Goal: Transaction & Acquisition: Obtain resource

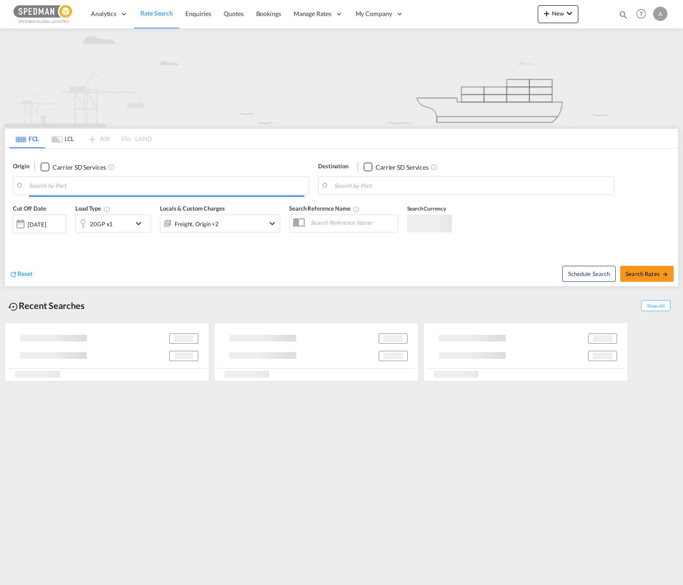
type input "Norrkoping, SENRK"
type input "[GEOGRAPHIC_DATA], [GEOGRAPHIC_DATA]"
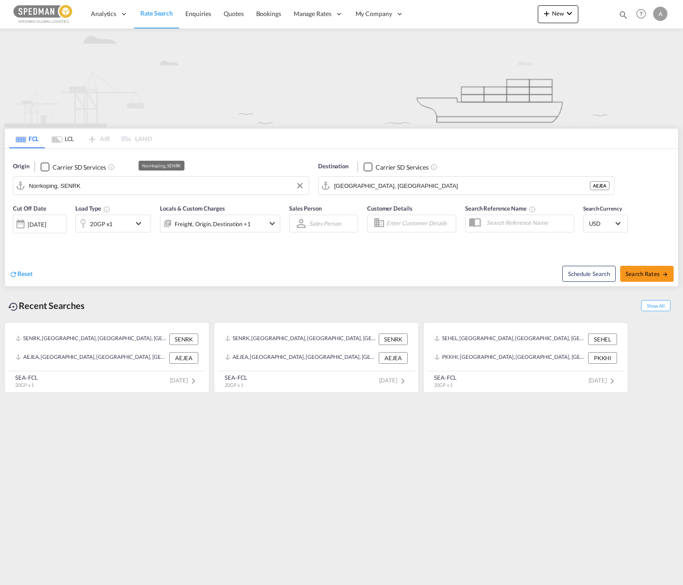
drag, startPoint x: 104, startPoint y: 188, endPoint x: 30, endPoint y: 186, distance: 73.5
click at [20, 189] on md-input-container "Norrkoping, SENRK" at bounding box center [160, 186] width 295 height 18
click at [89, 188] on input "Norrkoping, SENRK" at bounding box center [166, 185] width 275 height 13
drag, startPoint x: 106, startPoint y: 185, endPoint x: 3, endPoint y: 184, distance: 103.8
click at [3, 184] on div "FCL LCL AIR LAND FCL LCL AIR LAND Origin Carrier SD Services Norrkoping, SENRK …" at bounding box center [341, 211] width 683 height 366
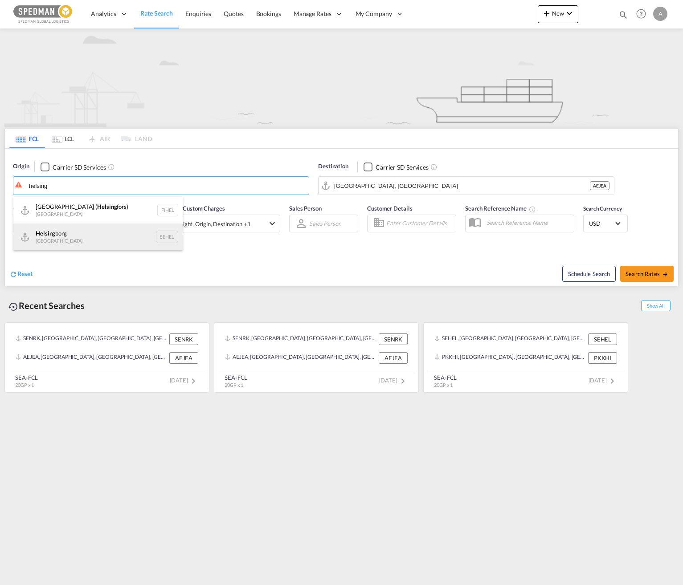
click at [84, 228] on div "Helsing borg [GEOGRAPHIC_DATA] SEHEL" at bounding box center [97, 237] width 169 height 27
type input "[GEOGRAPHIC_DATA], [GEOGRAPHIC_DATA]"
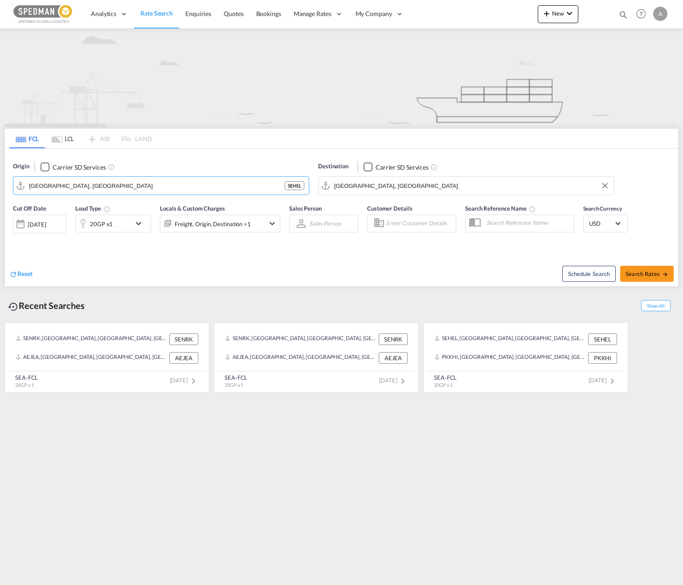
click at [413, 183] on input "[GEOGRAPHIC_DATA], [GEOGRAPHIC_DATA]" at bounding box center [471, 185] width 275 height 13
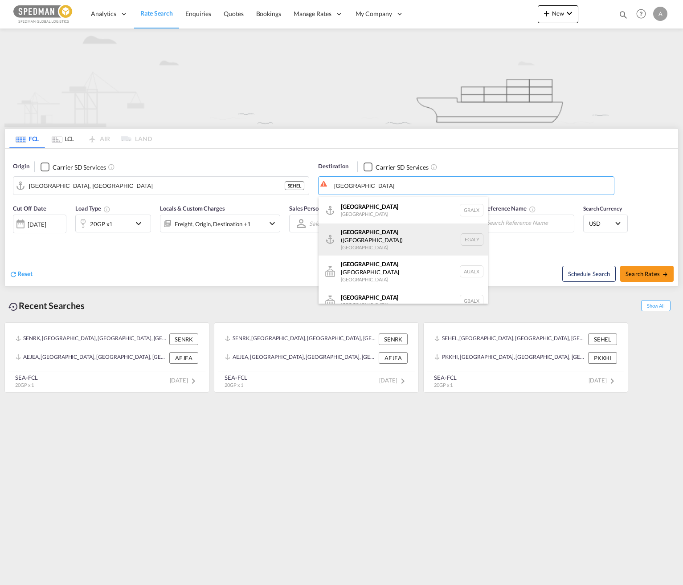
click at [412, 227] on div "Alexandria ([GEOGRAPHIC_DATA]) [GEOGRAPHIC_DATA] EGALY" at bounding box center [402, 240] width 169 height 32
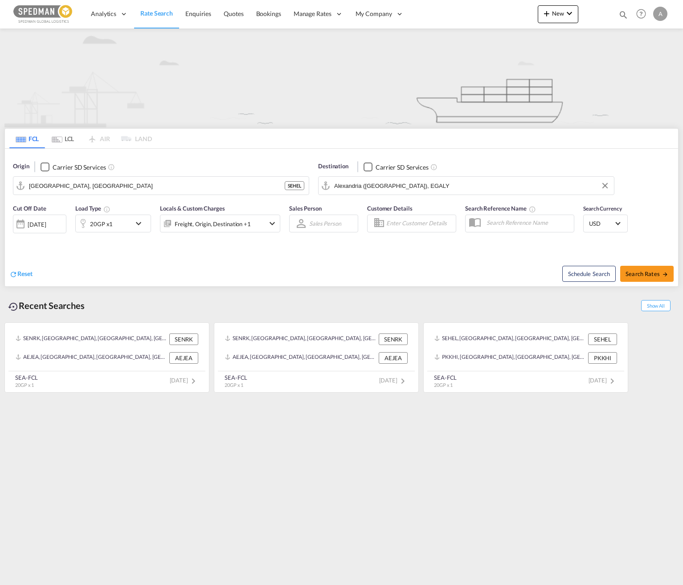
click at [346, 270] on div "Schedule Search Search Rates" at bounding box center [511, 269] width 334 height 34
click at [453, 181] on input "Alexandria ([GEOGRAPHIC_DATA]), EGALY" at bounding box center [471, 185] width 275 height 13
click at [561, 180] on input "Alexandria ([GEOGRAPHIC_DATA]), EGALY" at bounding box center [471, 185] width 275 height 13
click at [465, 185] on input "Alexandria ([GEOGRAPHIC_DATA]), EGALY" at bounding box center [471, 185] width 275 height 13
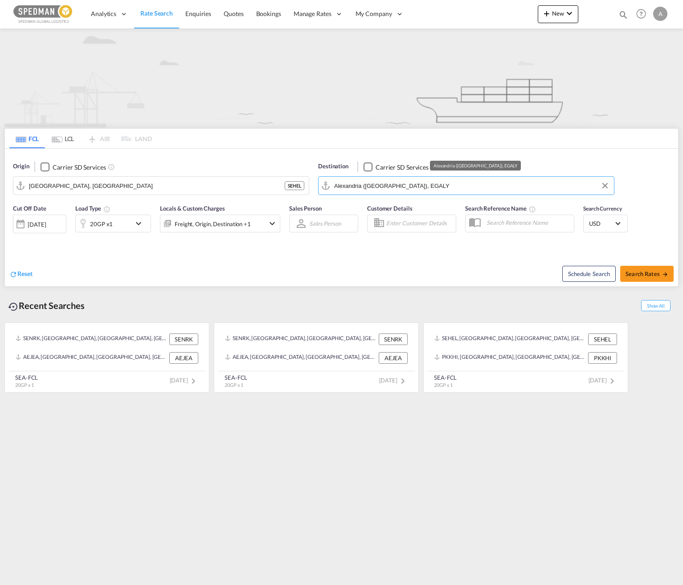
click at [465, 185] on input "Alexandria ([GEOGRAPHIC_DATA]), EGALY" at bounding box center [471, 185] width 275 height 13
drag, startPoint x: 447, startPoint y: 184, endPoint x: 346, endPoint y: 190, distance: 101.7
click at [307, 193] on div "Origin Carrier SD Services [GEOGRAPHIC_DATA], [GEOGRAPHIC_DATA] SEHEL Destinati…" at bounding box center [341, 174] width 673 height 51
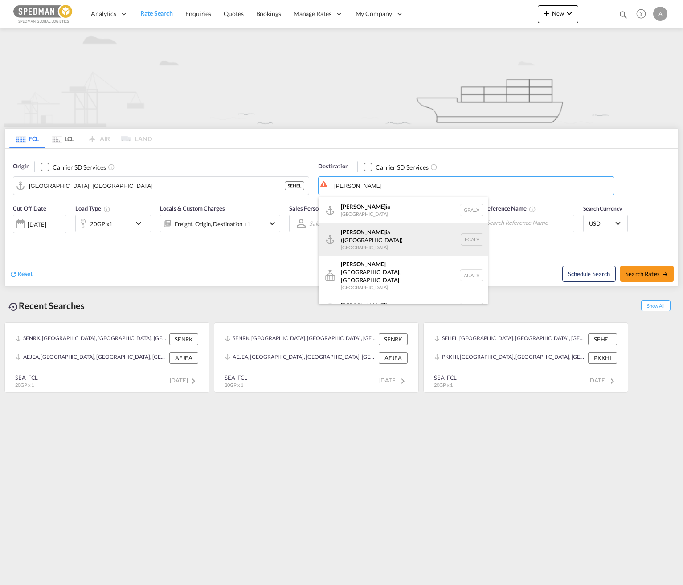
click at [383, 240] on div "[PERSON_NAME] ([PERSON_NAME]) [GEOGRAPHIC_DATA] EGALY" at bounding box center [402, 240] width 169 height 32
type input "Alexandria ([GEOGRAPHIC_DATA]), EGALY"
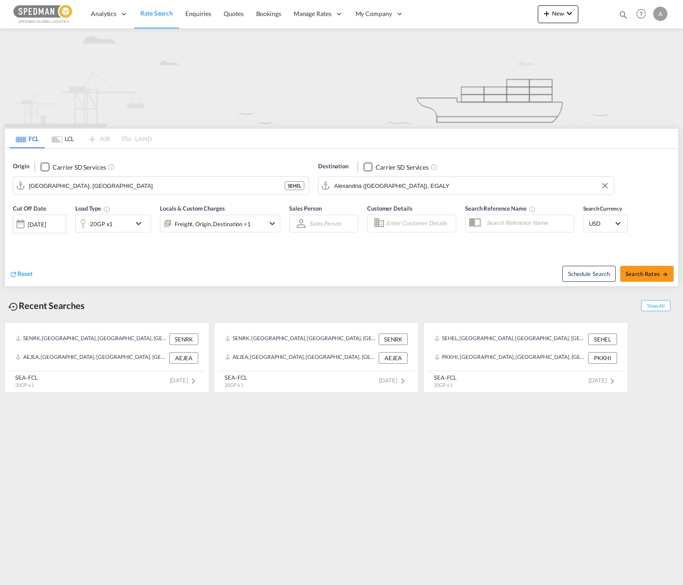
click at [202, 257] on div "Reset" at bounding box center [176, 267] width 334 height 24
click at [642, 270] on span "Search Rates" at bounding box center [646, 273] width 43 height 7
type input "SEHEL to EGALY / [DATE]"
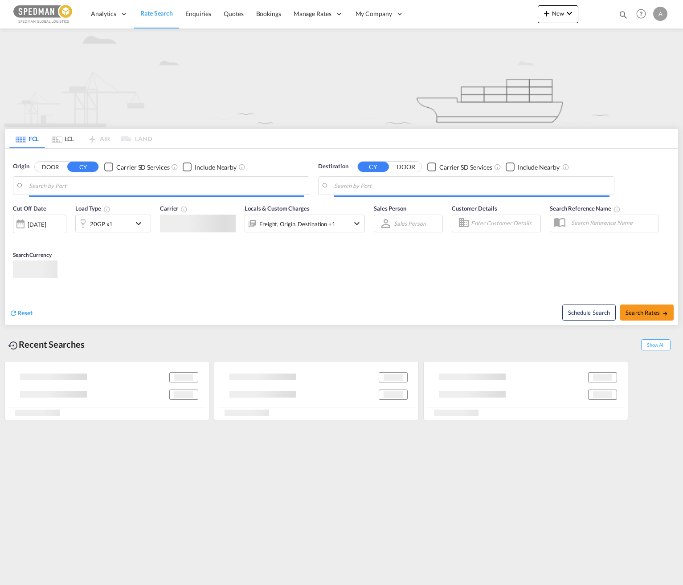
type input "Norrkoping, SENRK"
type input "[GEOGRAPHIC_DATA], [GEOGRAPHIC_DATA]"
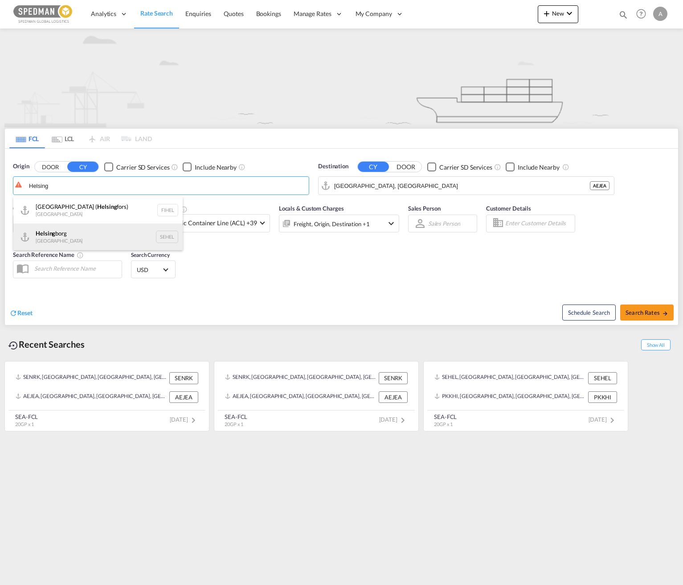
click at [88, 237] on div "Helsing borg [GEOGRAPHIC_DATA] SEHEL" at bounding box center [97, 237] width 169 height 27
type input "[GEOGRAPHIC_DATA], [GEOGRAPHIC_DATA]"
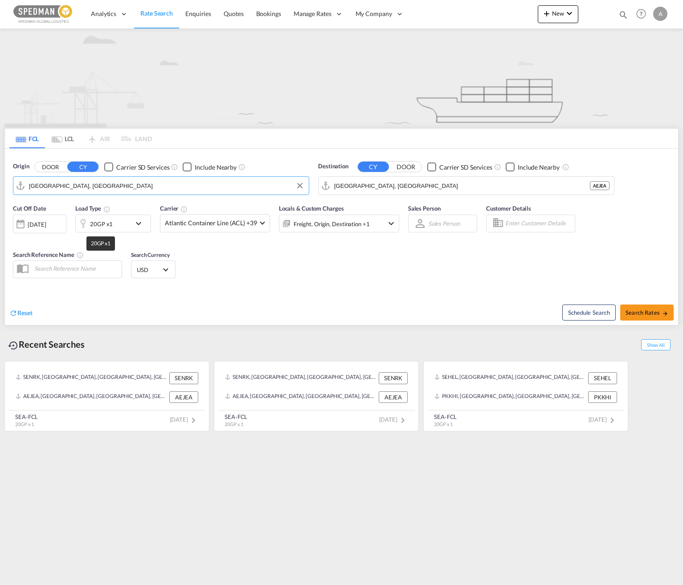
click at [111, 228] on div "20GP x1" at bounding box center [101, 224] width 23 height 12
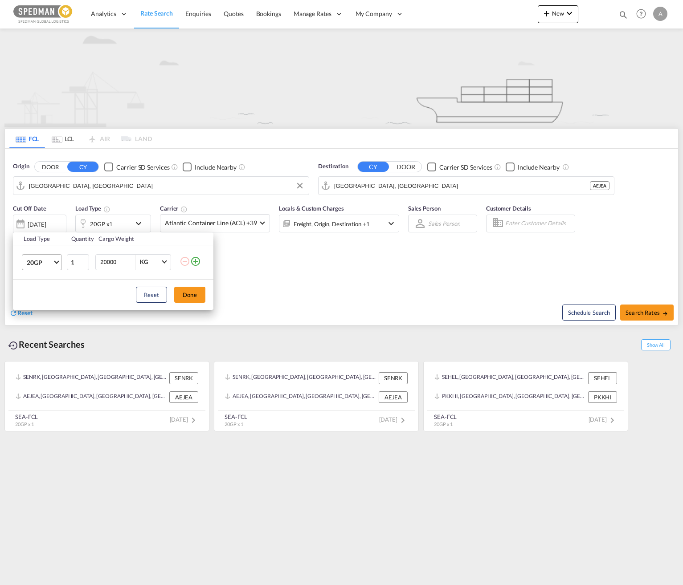
click at [57, 265] on md-select-value "20GP" at bounding box center [44, 262] width 36 height 15
click at [45, 301] on md-option "40HC" at bounding box center [50, 304] width 61 height 21
click at [184, 293] on button "Done" at bounding box center [189, 295] width 31 height 16
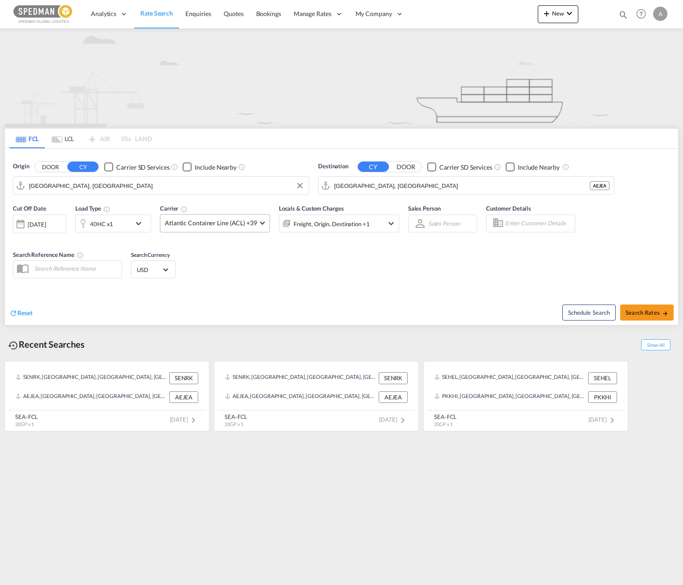
click at [254, 223] on span "Atlantic Container Line (ACL) +39" at bounding box center [211, 223] width 92 height 9
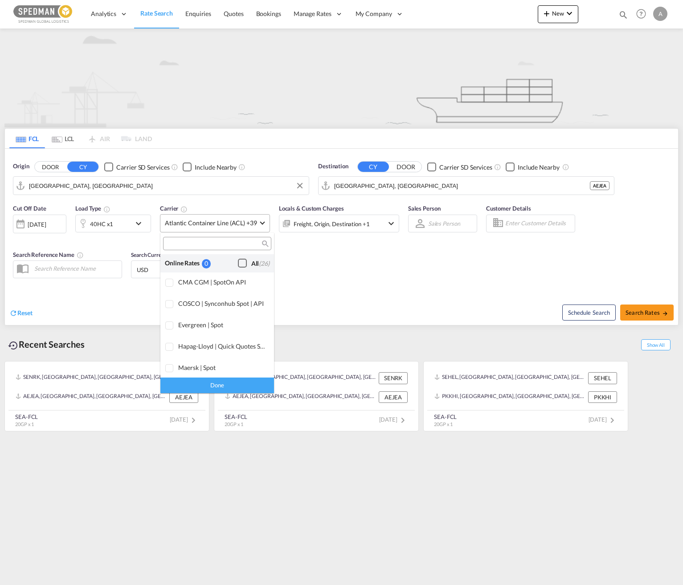
scroll to position [544, 0]
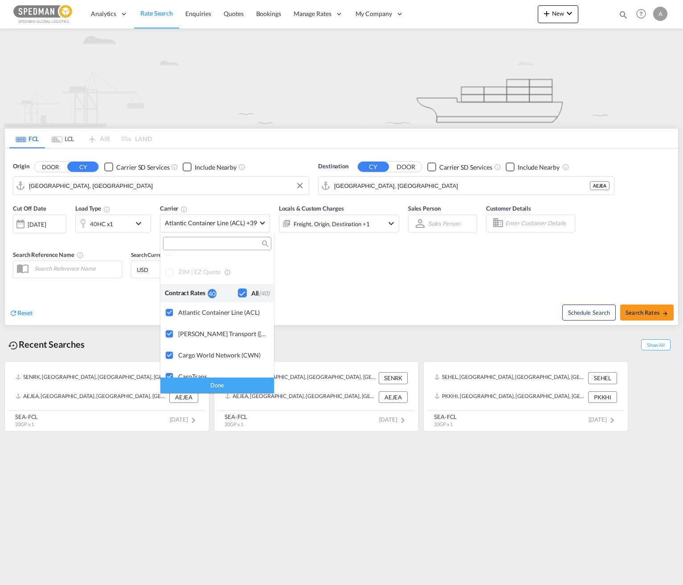
click at [323, 264] on md-backdrop at bounding box center [341, 292] width 683 height 585
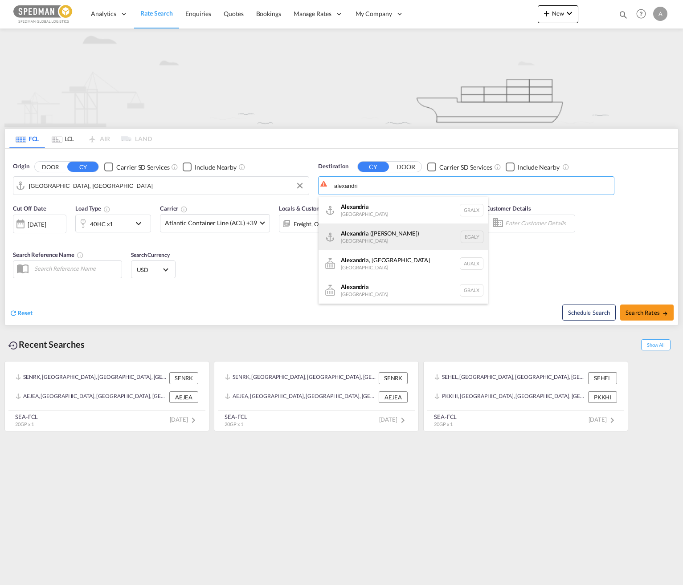
click at [419, 243] on div "Alexandri a (El Iskandariya) Egypt EGALY" at bounding box center [402, 237] width 169 height 27
type input "Alexandria ([GEOGRAPHIC_DATA]), EGALY"
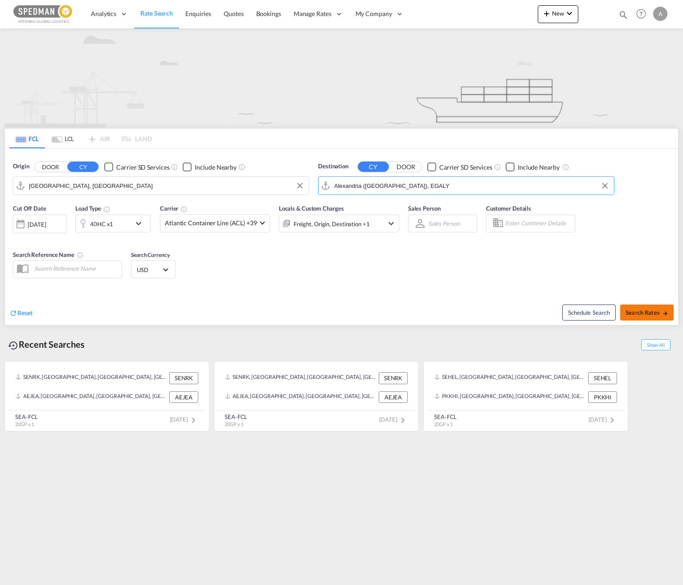
click at [634, 307] on button "Search Rates" at bounding box center [646, 313] width 53 height 16
type input "SEHEL to EGALY / [DATE]"
